Goal: Information Seeking & Learning: Find contact information

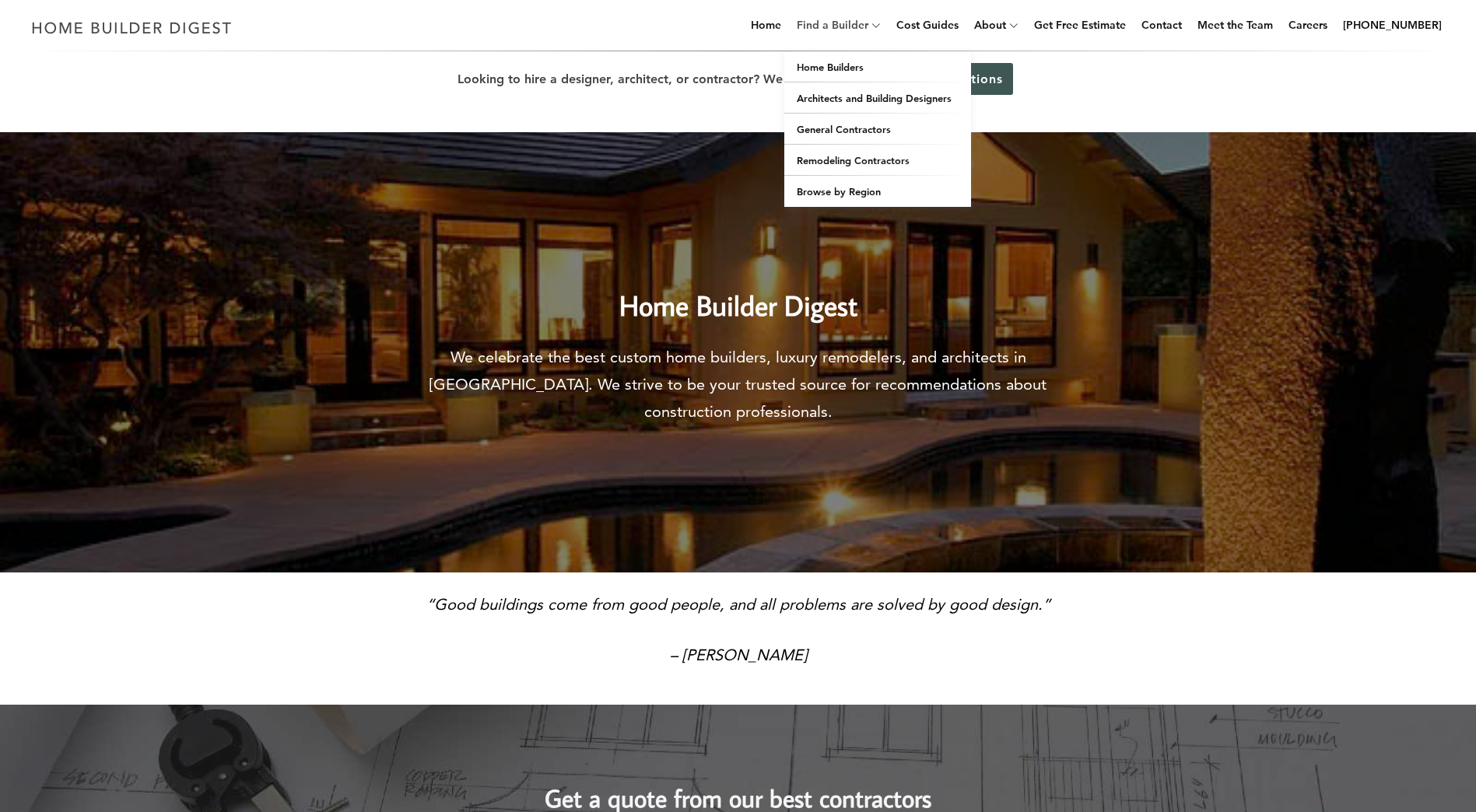
click at [868, 25] on link "Find a Builder" at bounding box center [829, 25] width 78 height 49
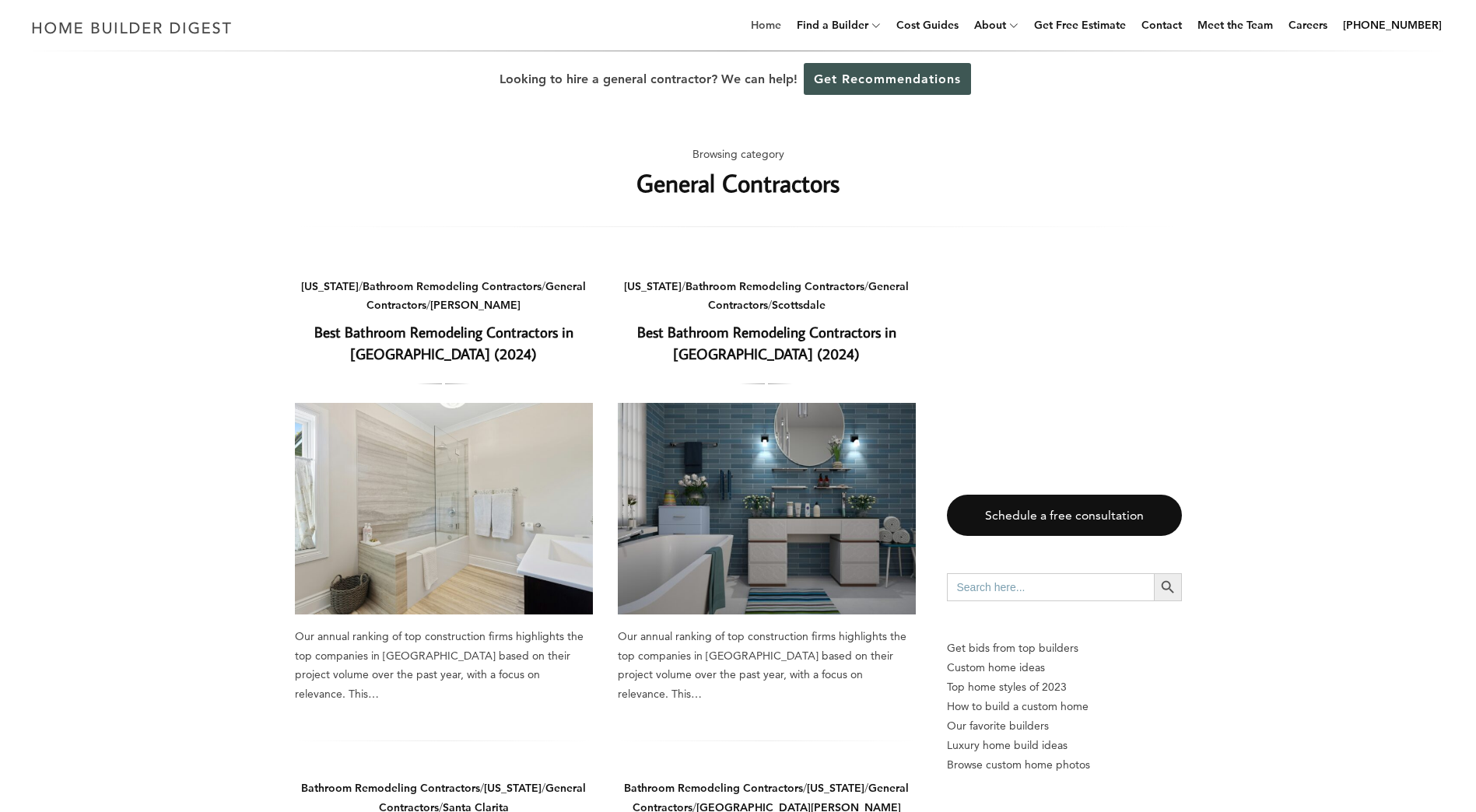
click at [785, 27] on link "Home" at bounding box center [766, 25] width 43 height 49
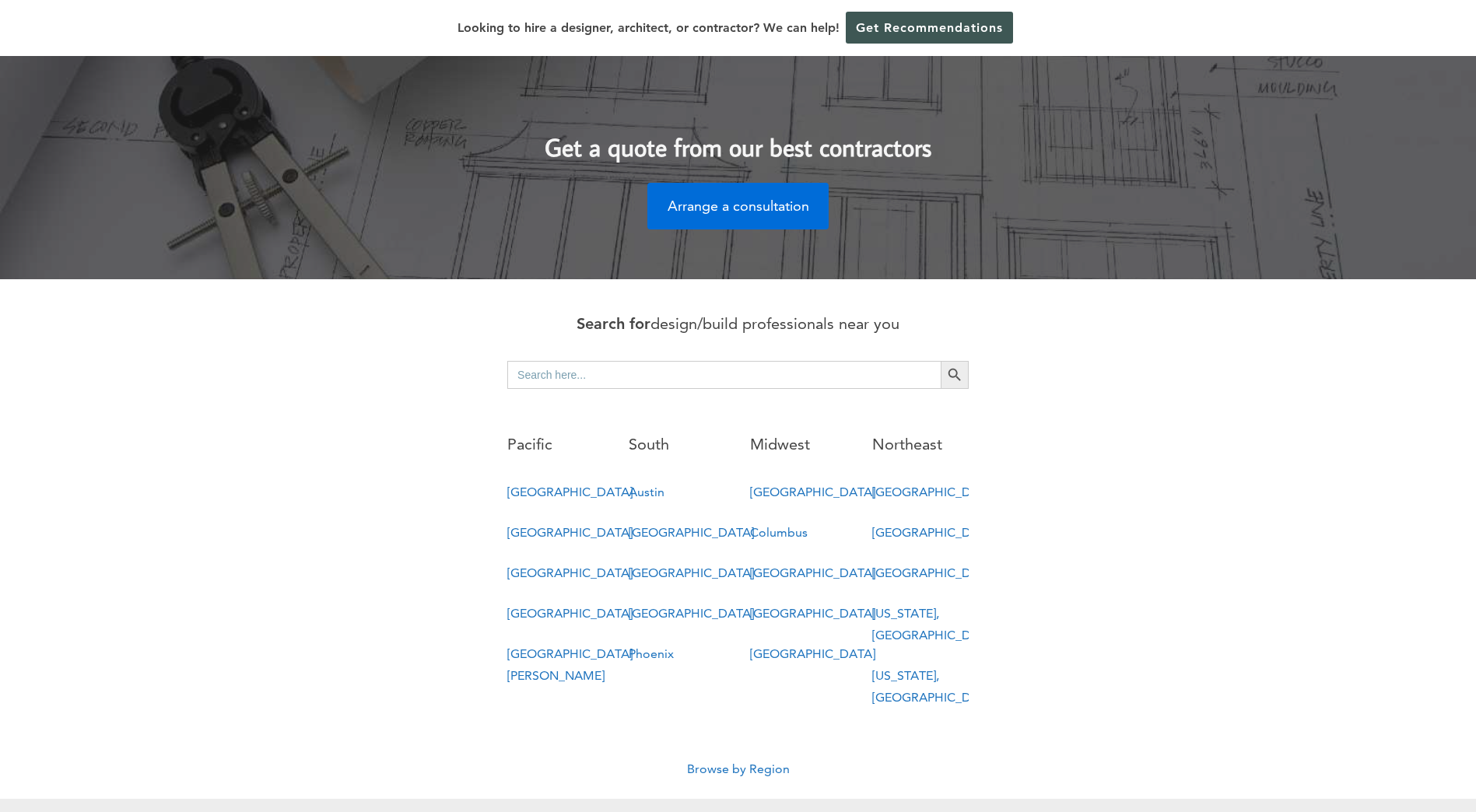
scroll to position [622, 0]
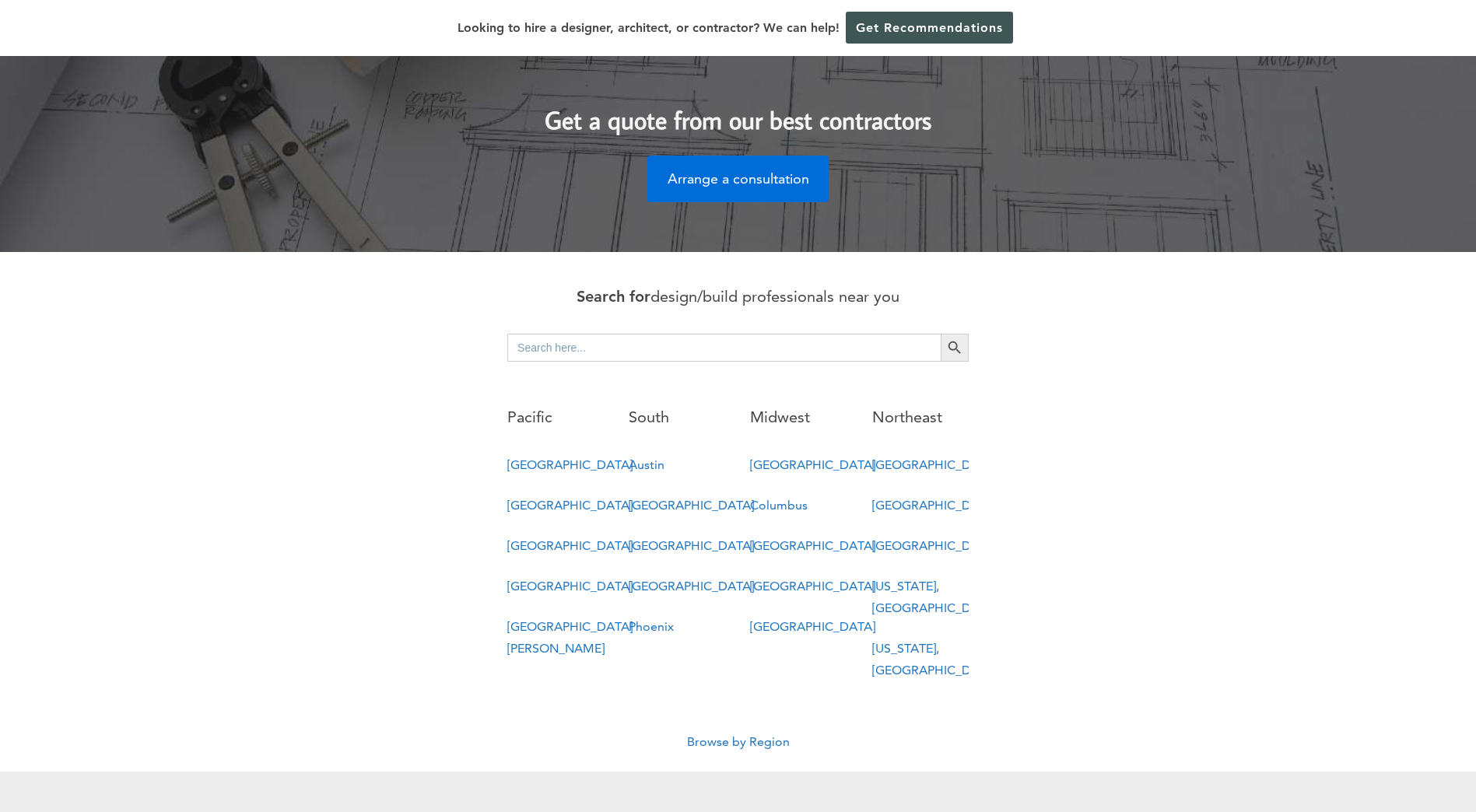
click at [608, 334] on input "Search for:" at bounding box center [723, 347] width 434 height 28
type input "morgantown"
click at [941, 334] on button "Search Button" at bounding box center [954, 347] width 28 height 28
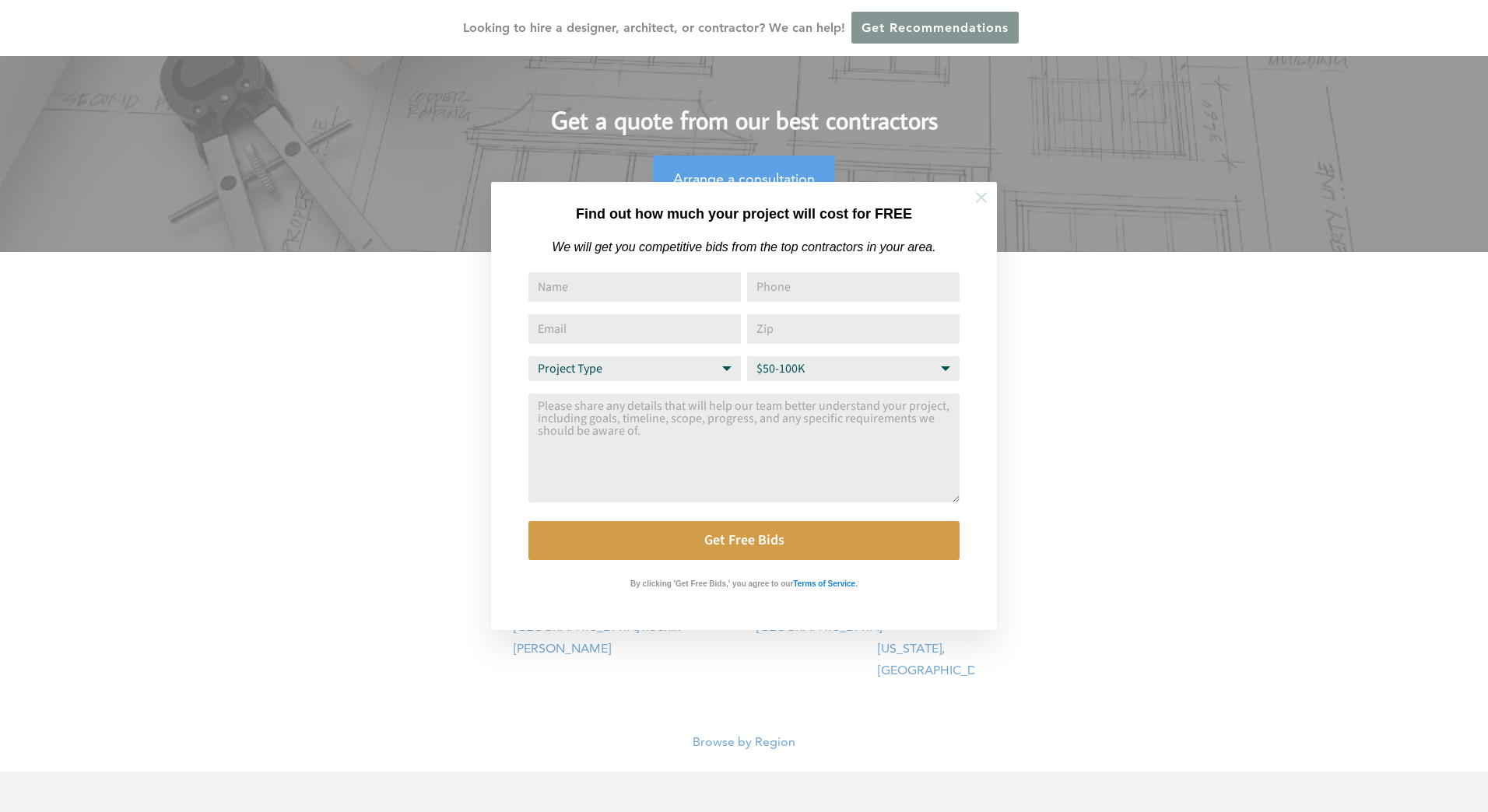
click at [981, 193] on icon at bounding box center [981, 197] width 17 height 17
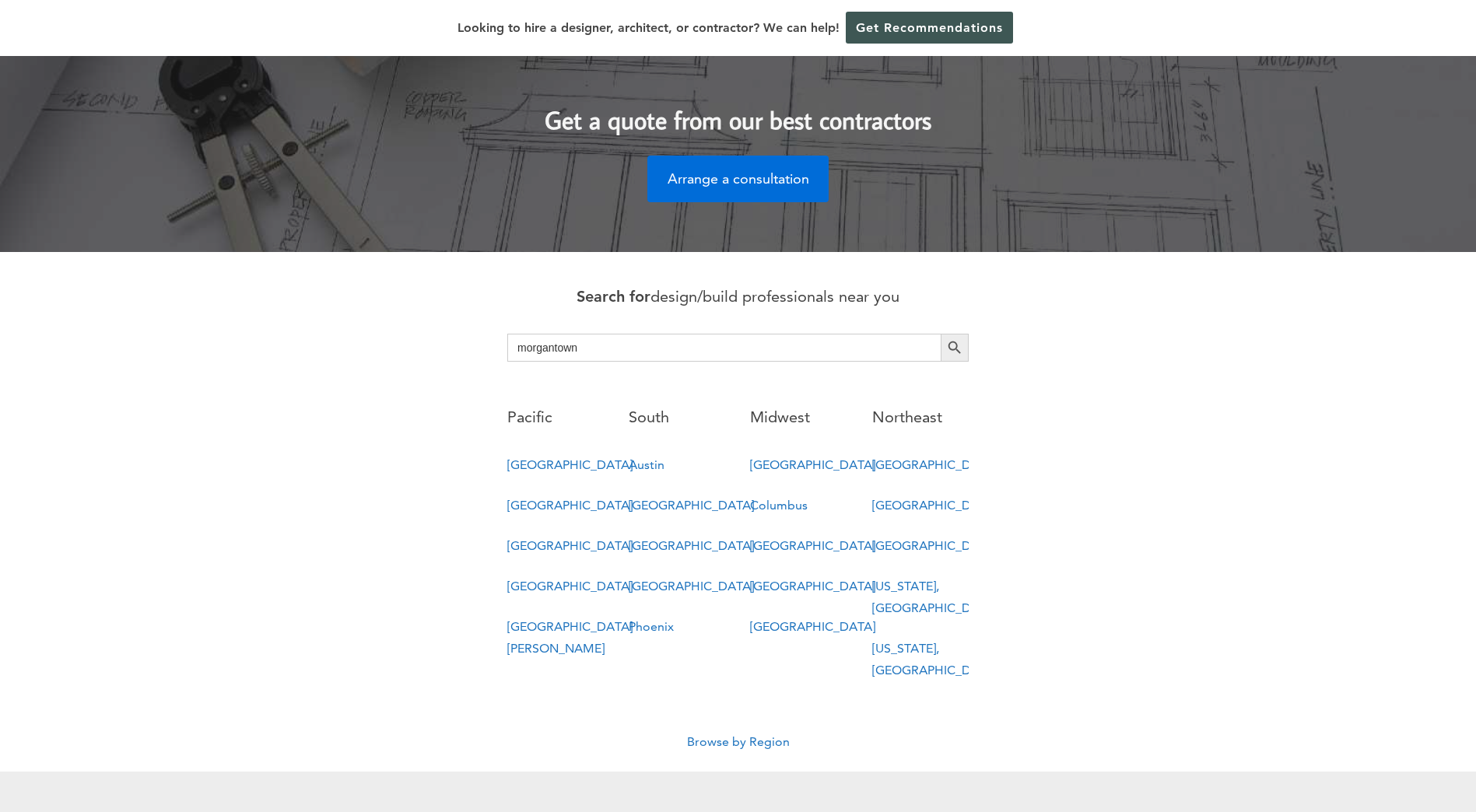
click at [894, 538] on link "[GEOGRAPHIC_DATA]" at bounding box center [935, 545] width 126 height 15
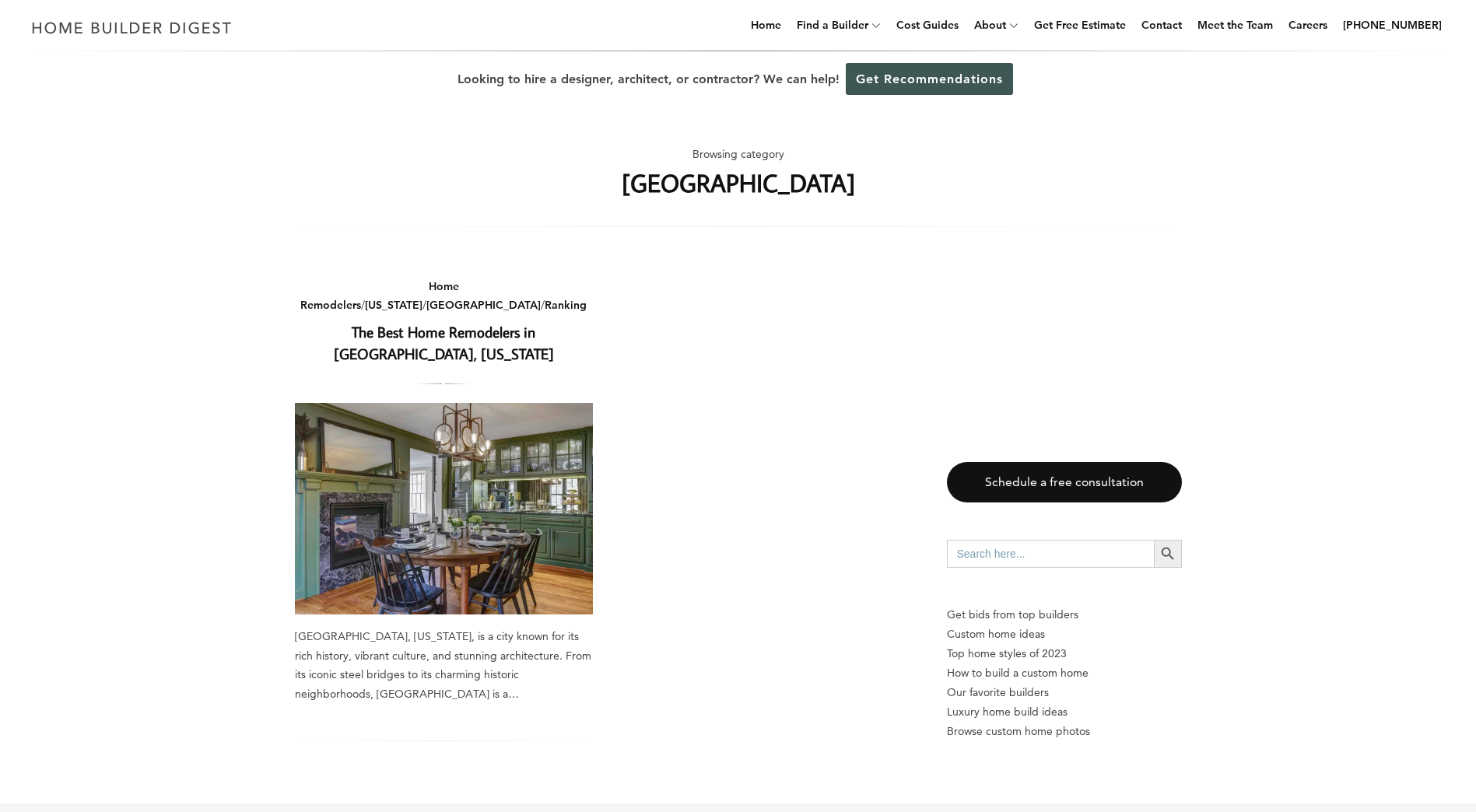
drag, startPoint x: 431, startPoint y: 312, endPoint x: 682, endPoint y: 372, distance: 258.1
click at [431, 322] on link "The Best Home Remodelers in [GEOGRAPHIC_DATA], [US_STATE]" at bounding box center [444, 343] width 220 height 42
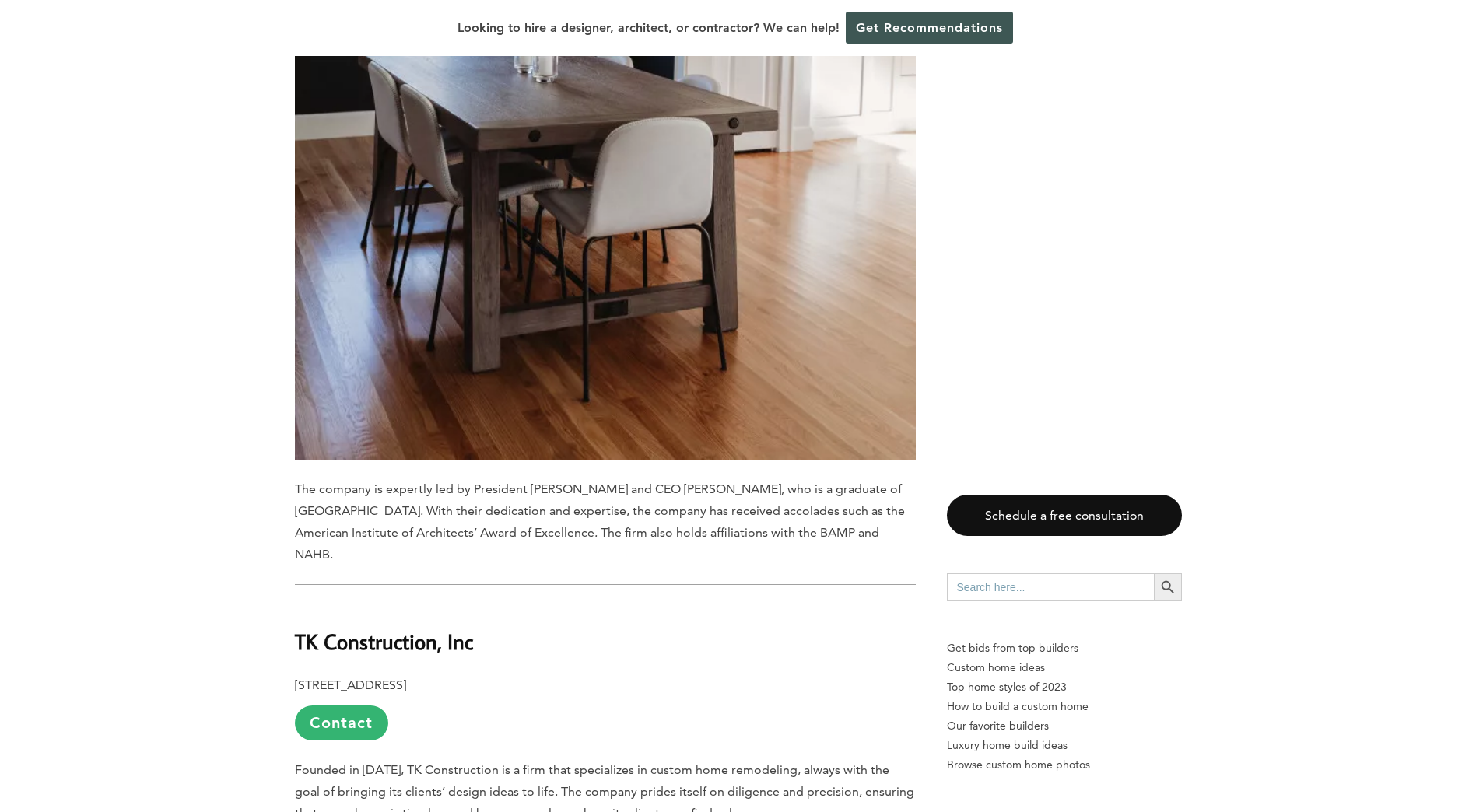
scroll to position [2957, 0]
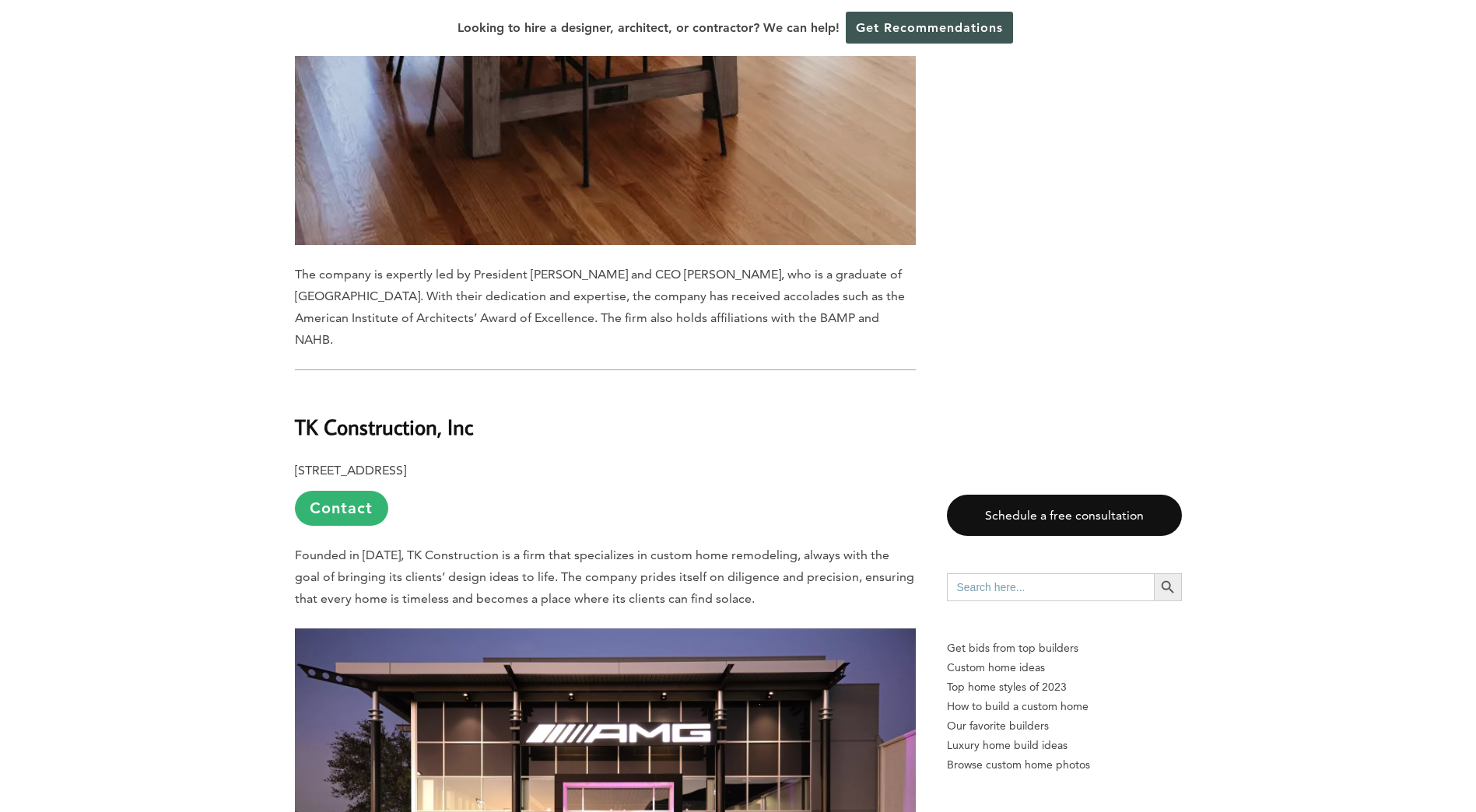
click at [406, 463] on b "[STREET_ADDRESS]" at bounding box center [350, 470] width 111 height 15
copy b "Oakdale"
drag, startPoint x: 225, startPoint y: 533, endPoint x: 325, endPoint y: 532, distance: 100.0
